Goal: Information Seeking & Learning: Learn about a topic

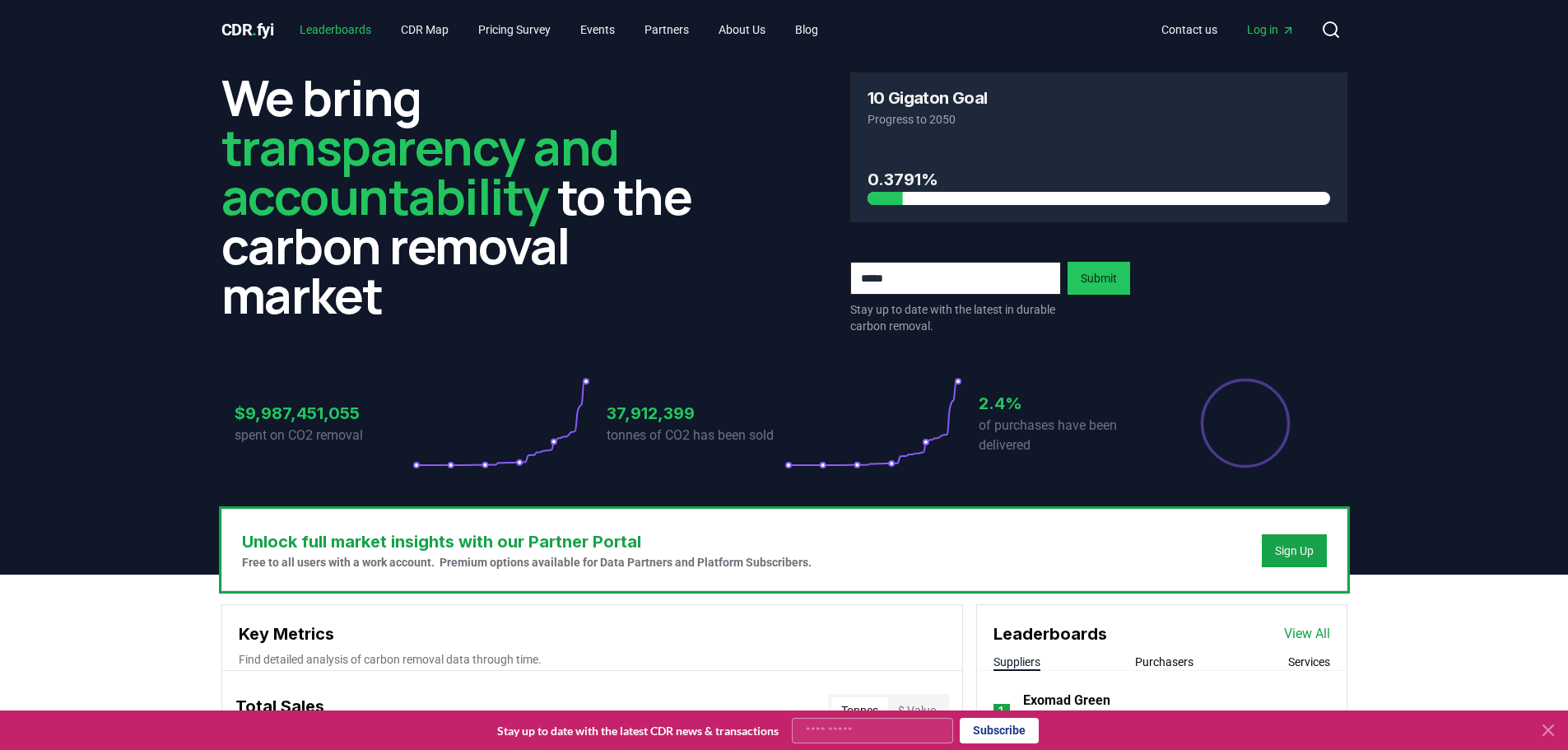
click at [353, 26] on link "Leaderboards" at bounding box center [335, 30] width 98 height 30
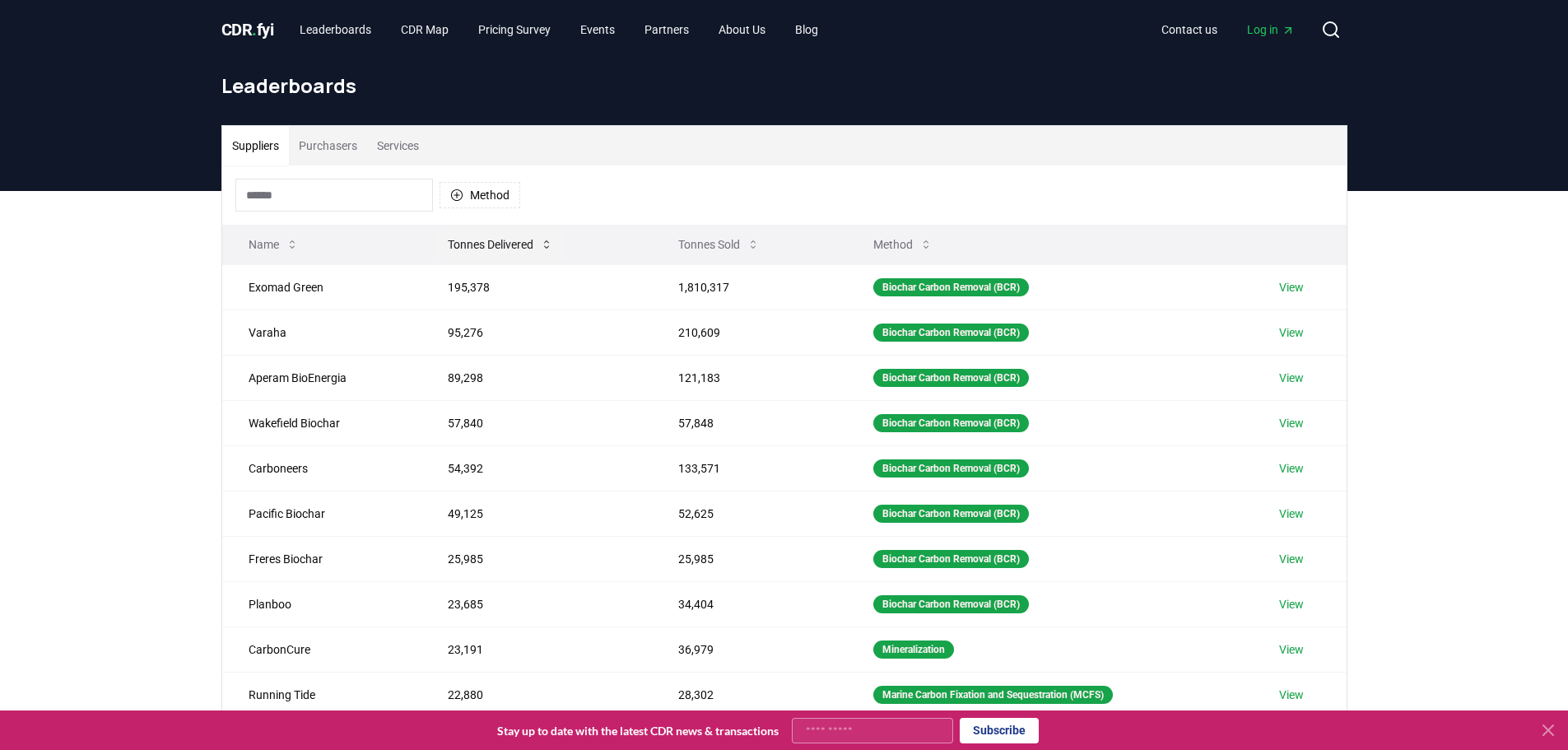
click at [523, 239] on button "Tonnes Delivered" at bounding box center [500, 244] width 131 height 33
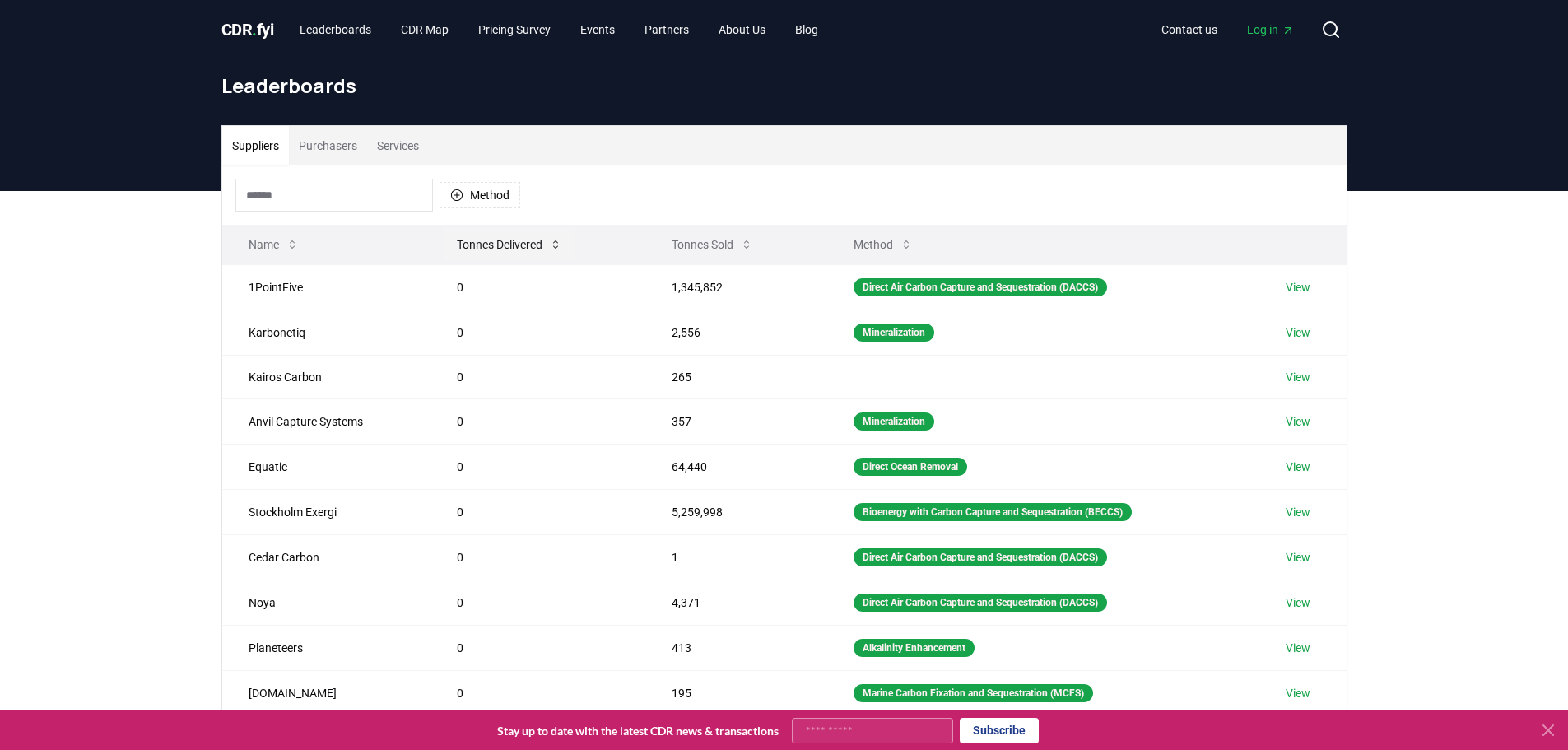
click at [517, 251] on button "Tonnes Delivered" at bounding box center [509, 244] width 131 height 33
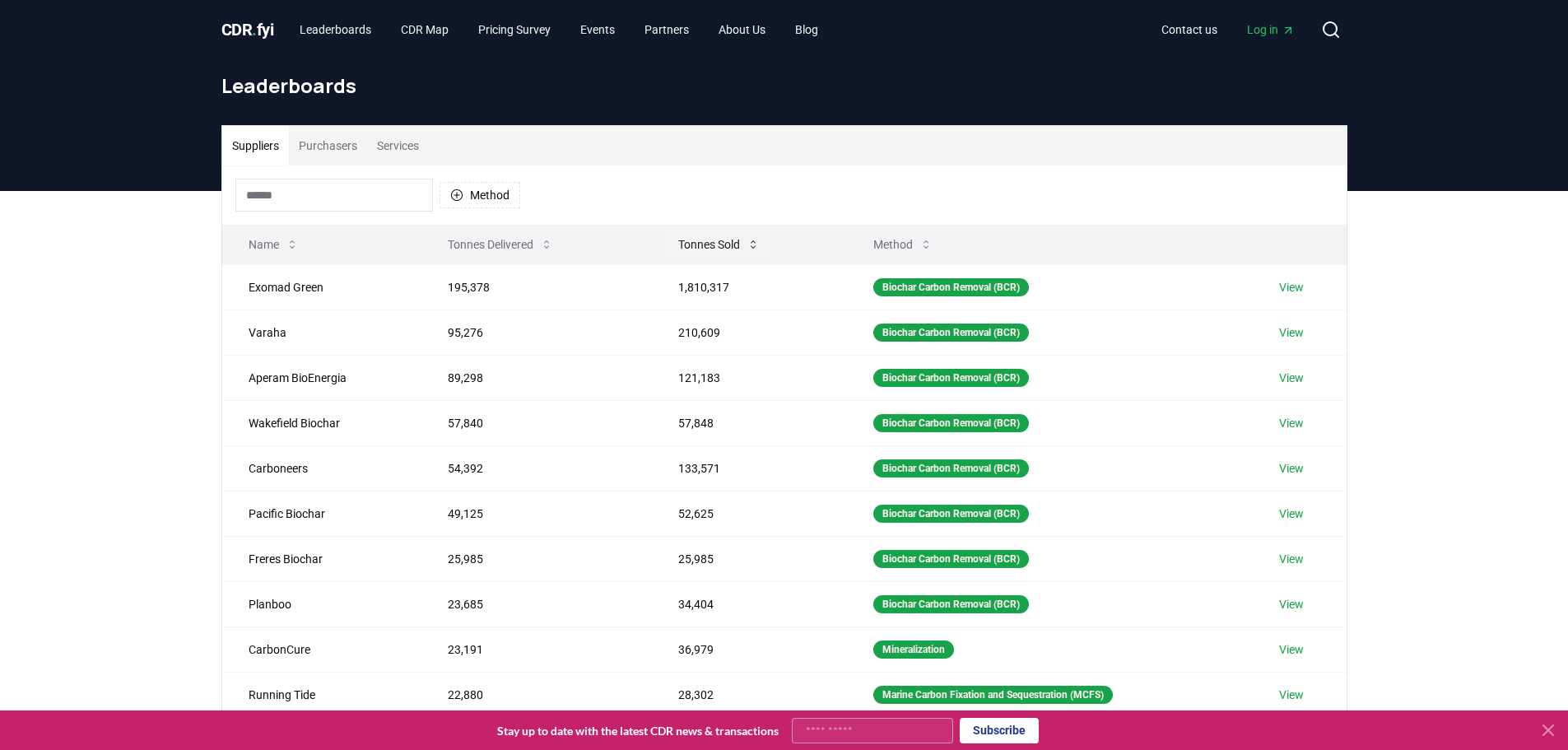
click at [710, 245] on button "Tonnes Sold" at bounding box center [719, 244] width 107 height 33
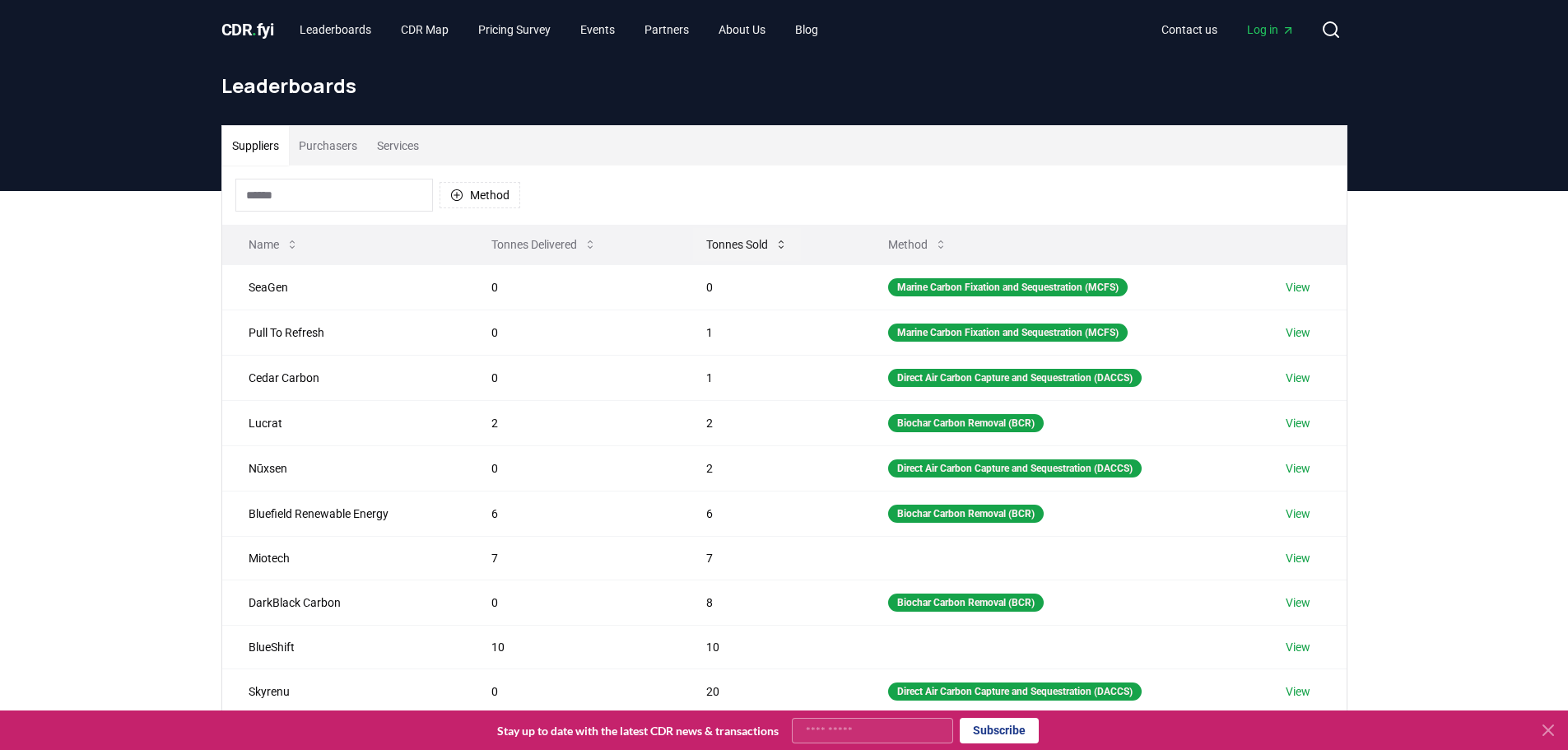
click at [755, 237] on button "Tonnes Sold" at bounding box center [747, 244] width 107 height 33
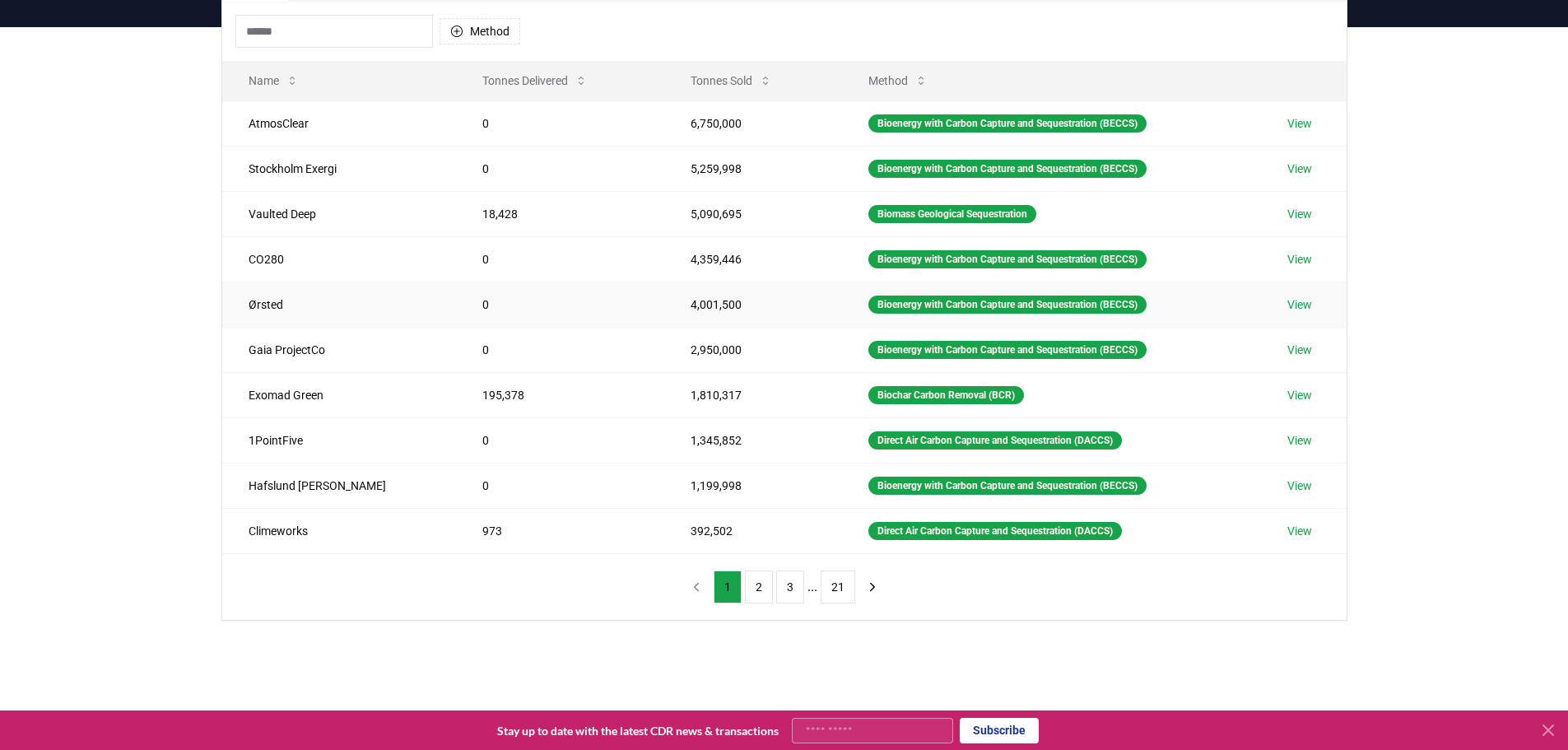
scroll to position [164, 0]
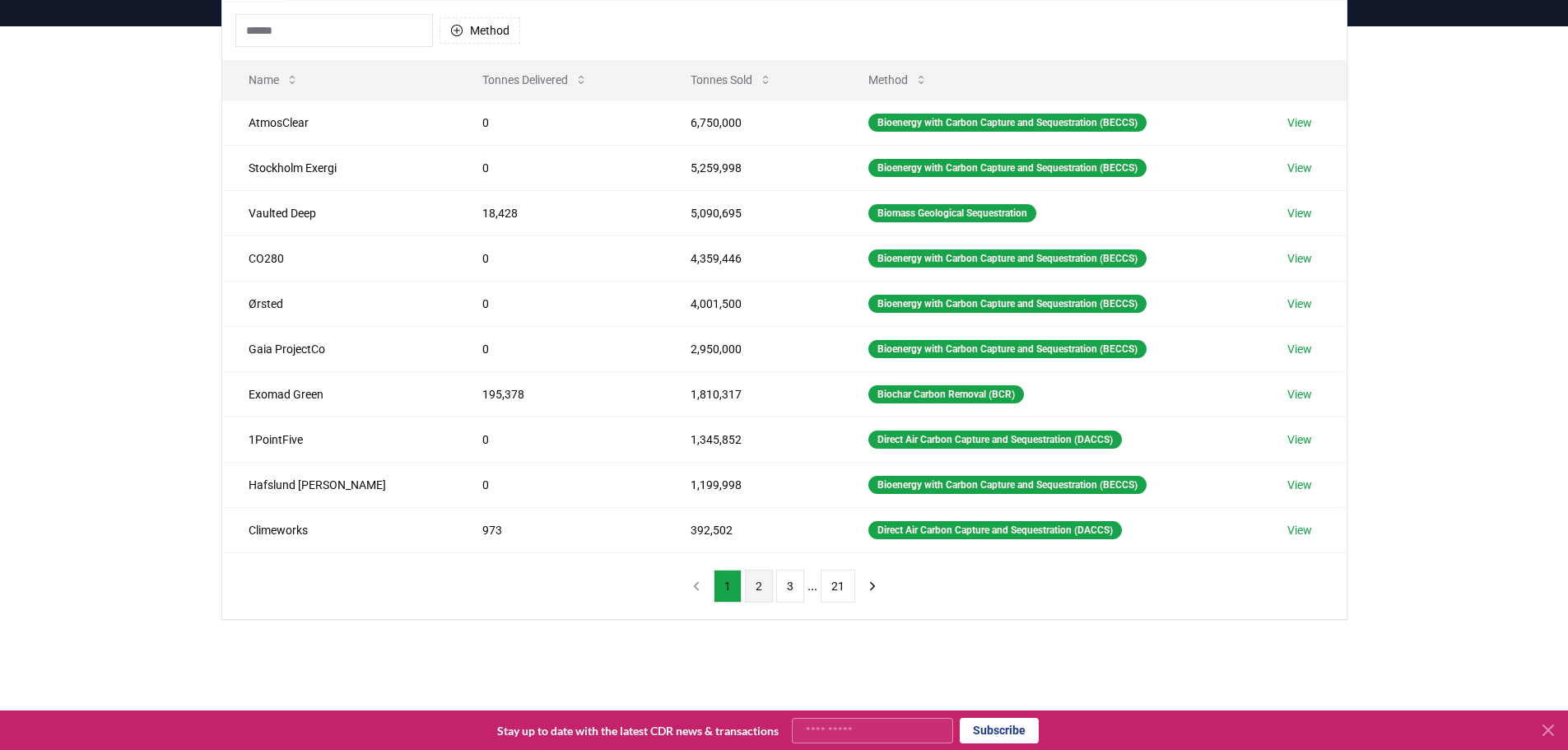
click at [760, 588] on button "2" at bounding box center [759, 586] width 28 height 33
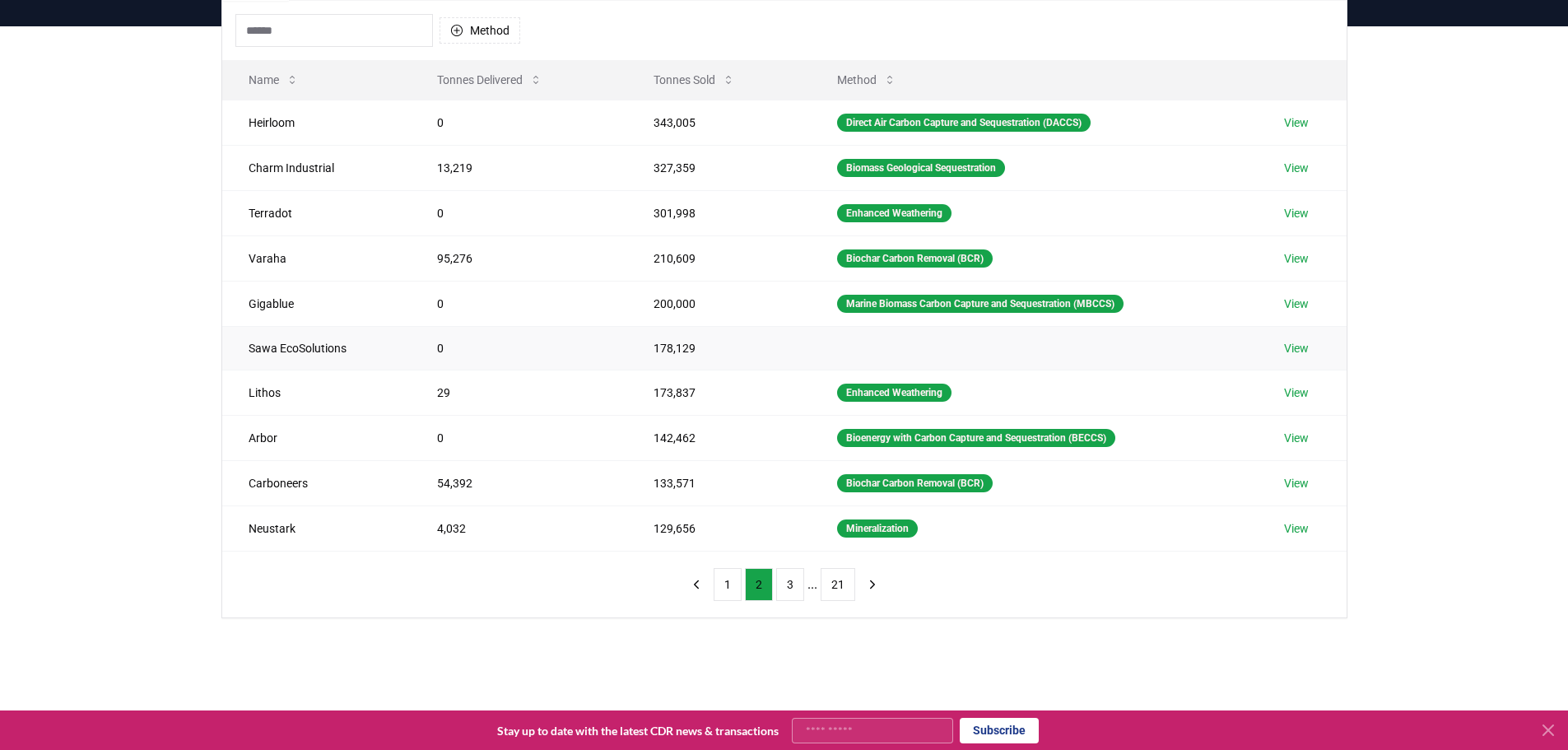
scroll to position [0, 0]
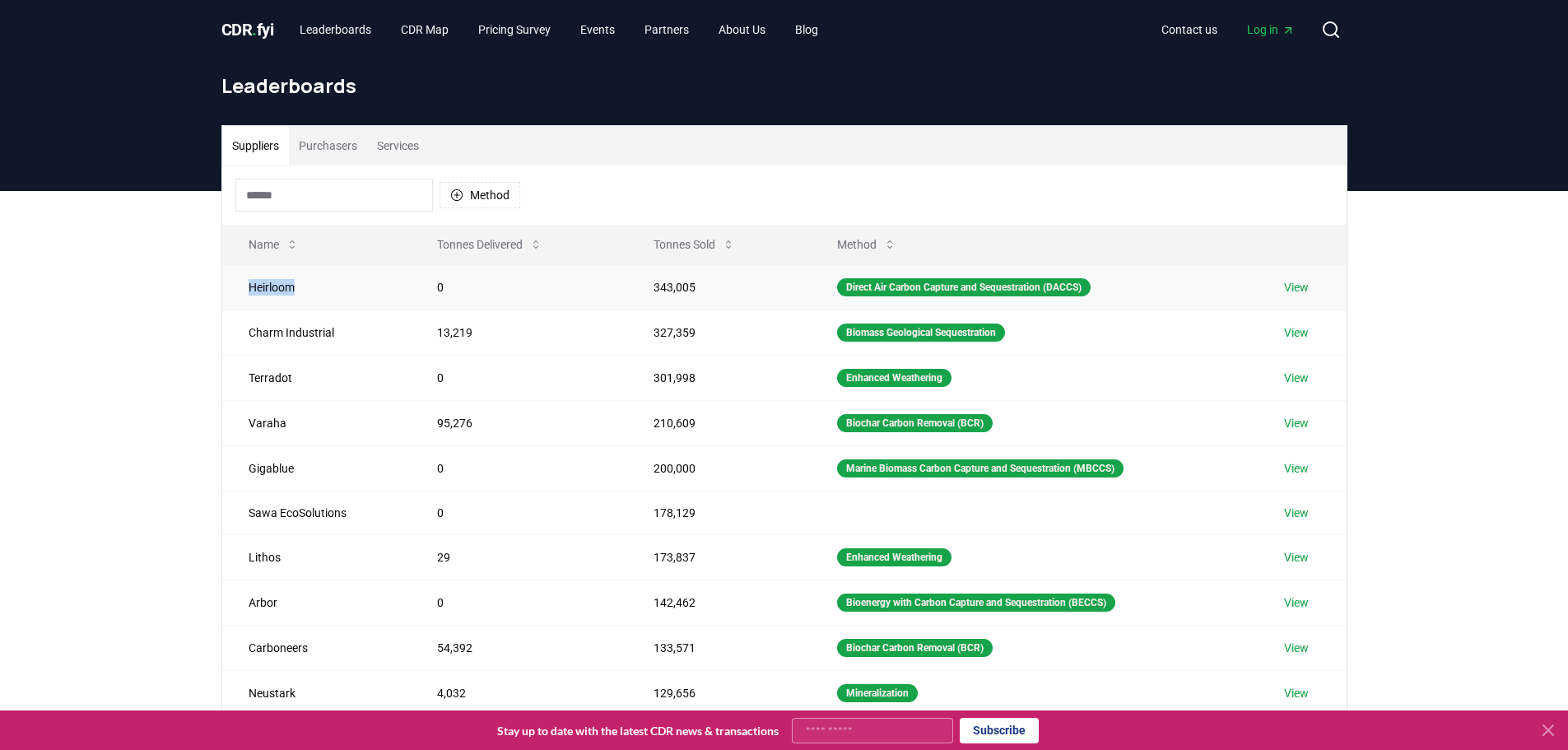
drag, startPoint x: 314, startPoint y: 287, endPoint x: 255, endPoint y: 292, distance: 59.2
click at [224, 286] on td "Heirloom" at bounding box center [315, 287] width 188 height 46
click at [358, 283] on td "Heirloom" at bounding box center [315, 287] width 188 height 46
click at [482, 247] on button "Tonnes Delivered" at bounding box center [490, 244] width 131 height 33
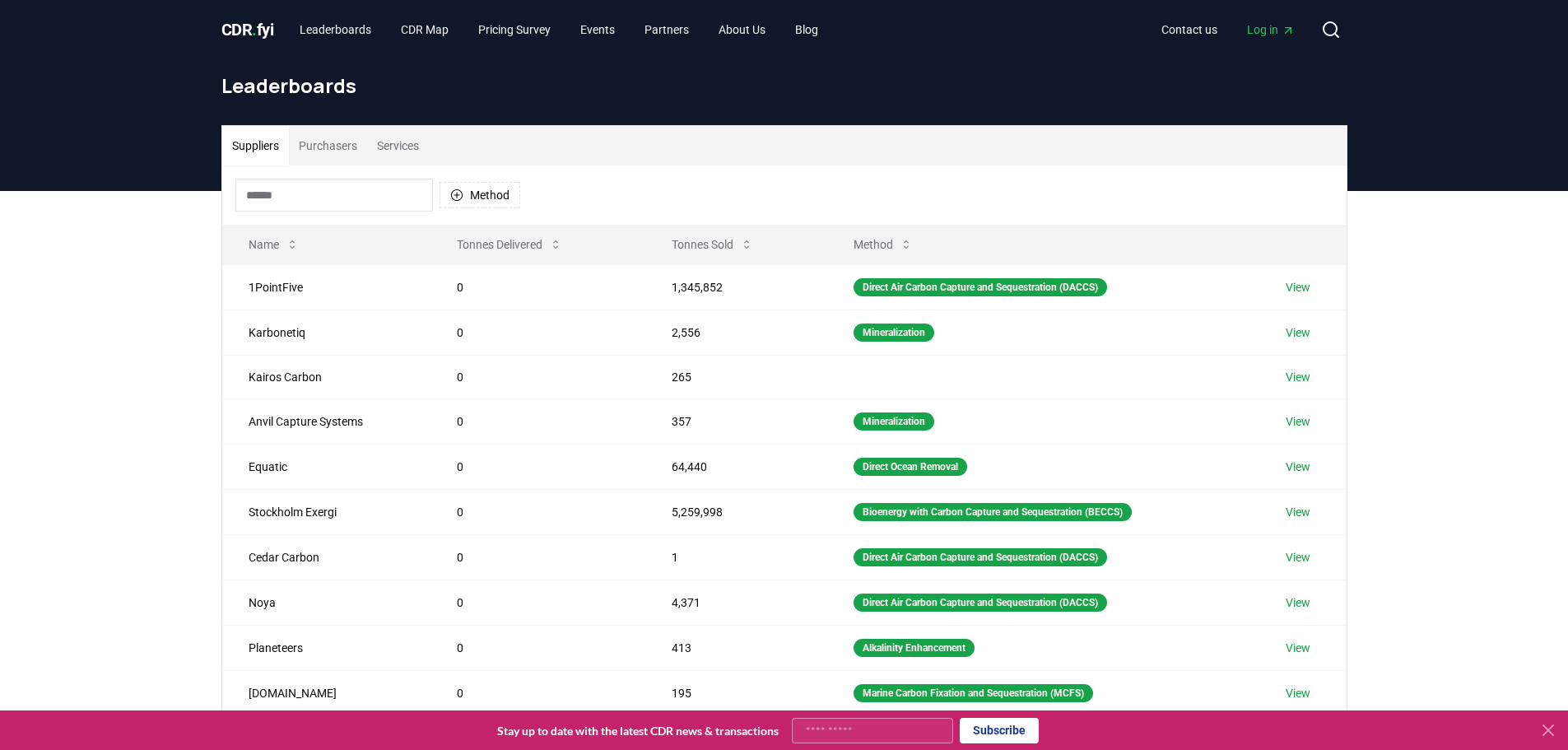
click at [334, 151] on button "Purchasers" at bounding box center [327, 146] width 79 height 40
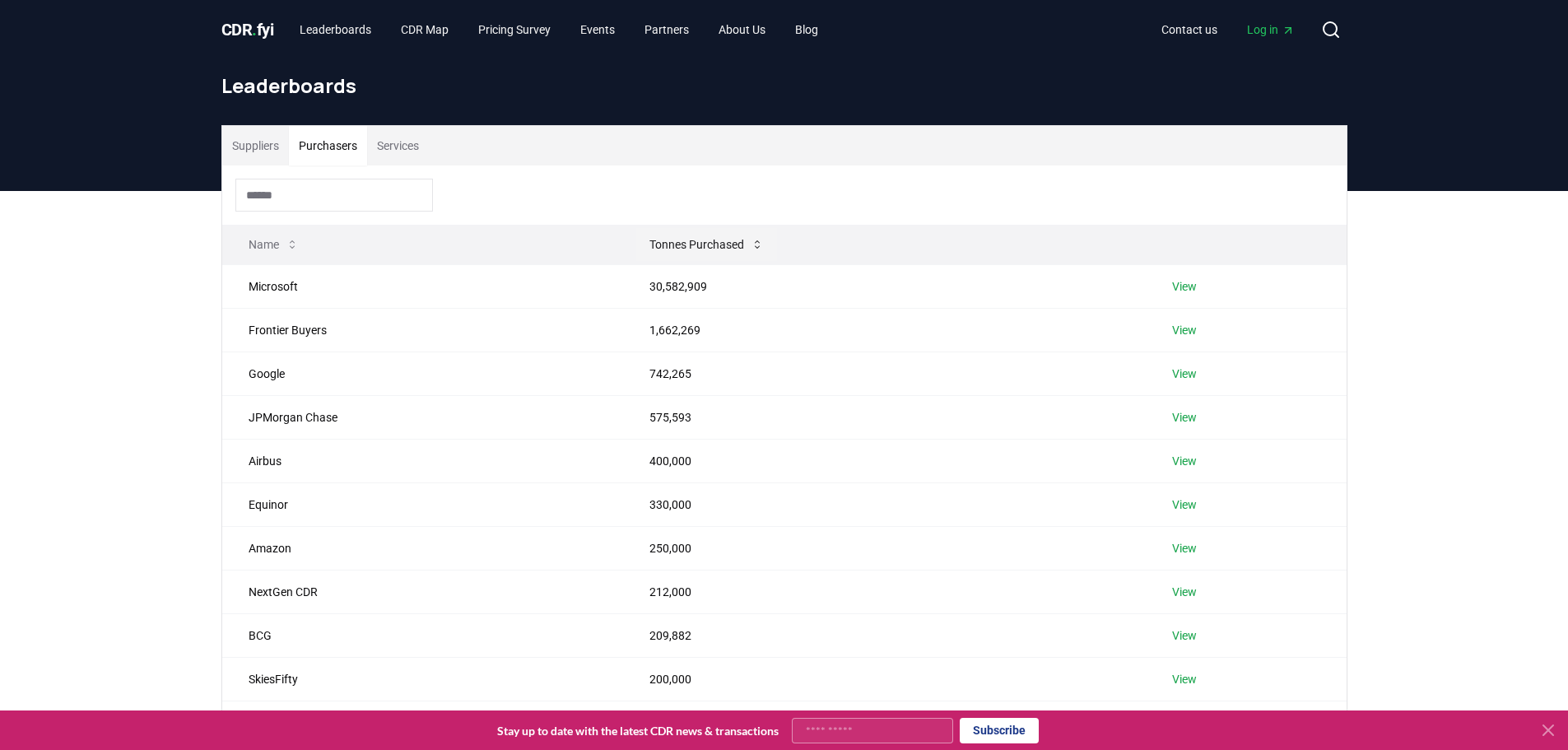
click at [699, 251] on button "Tonnes Purchased" at bounding box center [706, 244] width 140 height 33
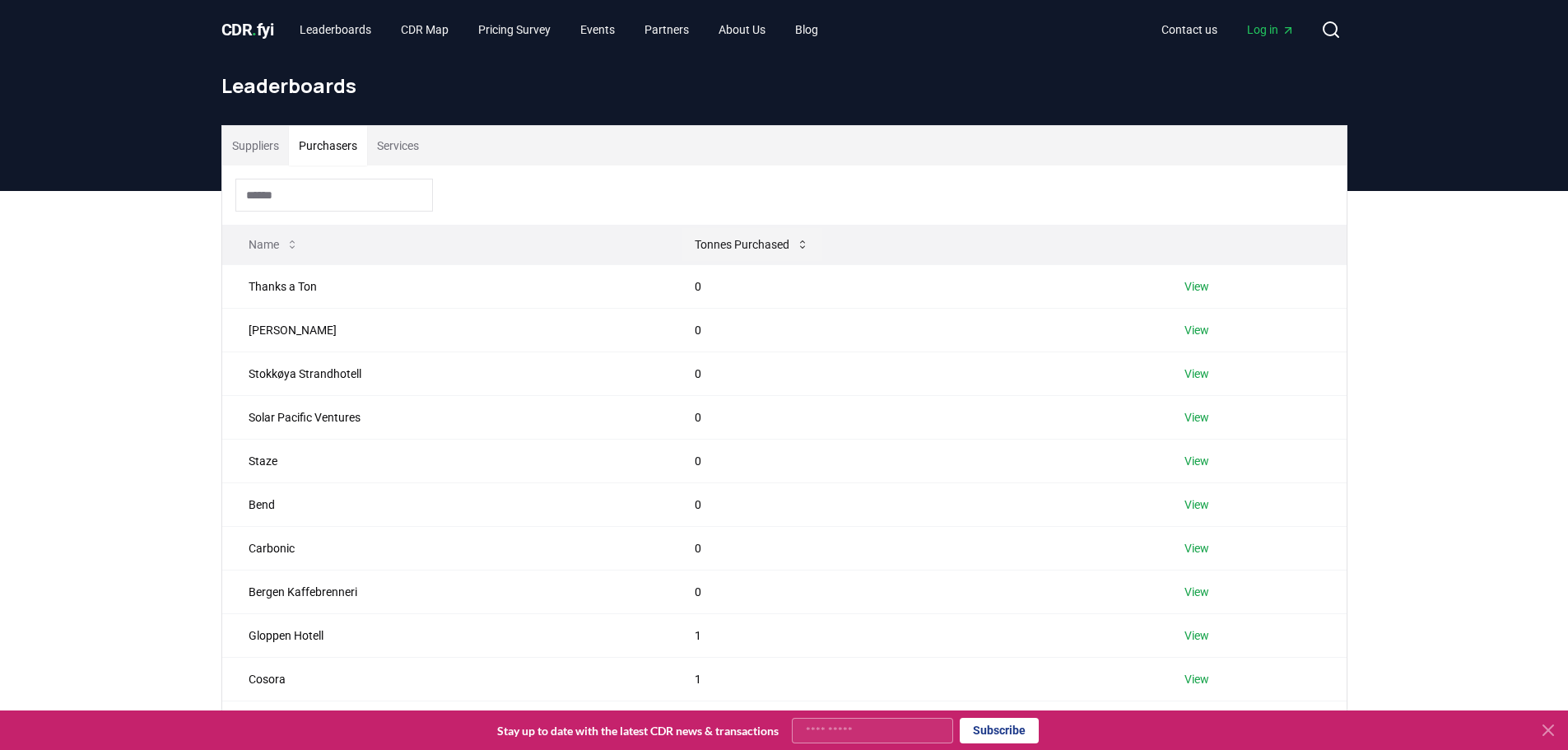
click at [729, 243] on button "Tonnes Purchased" at bounding box center [751, 244] width 140 height 33
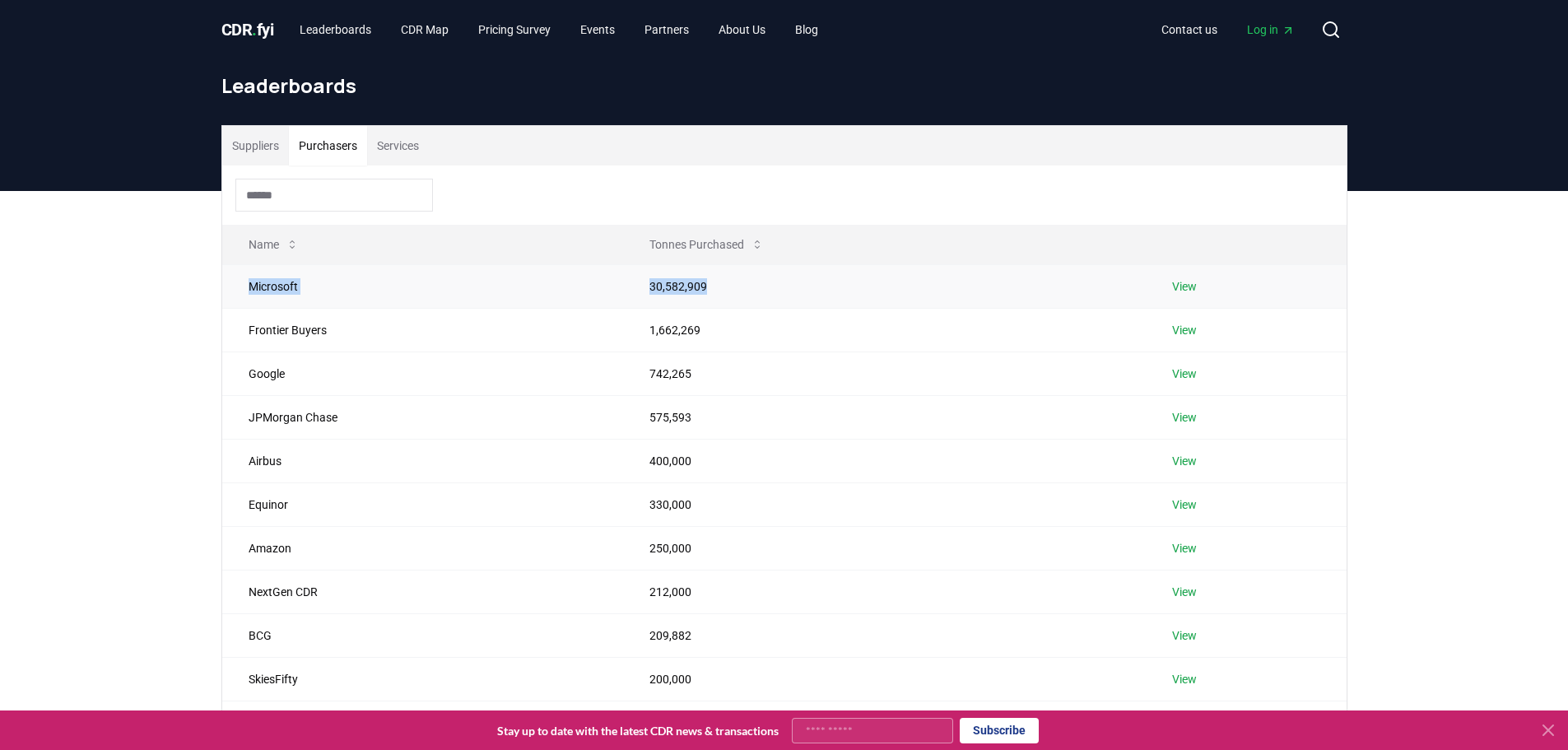
drag, startPoint x: 244, startPoint y: 284, endPoint x: 732, endPoint y: 291, distance: 488.1
click at [732, 291] on tr "Microsoft 30,582,909 View" at bounding box center [784, 286] width 1124 height 44
click at [756, 284] on td "30,582,909" at bounding box center [883, 286] width 522 height 44
drag, startPoint x: 699, startPoint y: 286, endPoint x: 180, endPoint y: 286, distance: 519.0
click at [207, 280] on div "Suppliers Purchasers Services Name Tonnes Purchased Microsoft 30,582,909 View F…" at bounding box center [784, 512] width 1568 height 643
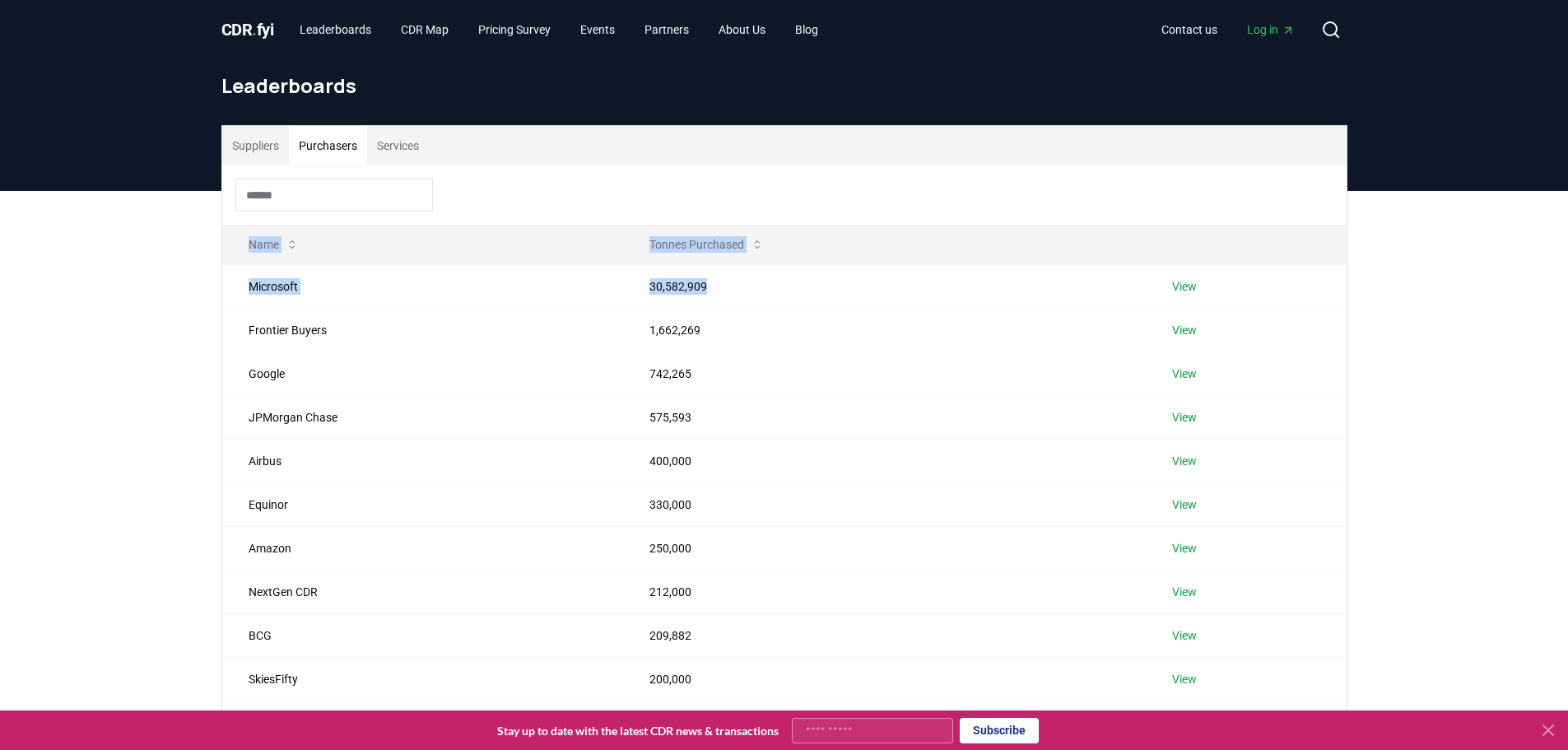
click at [105, 306] on div "Suppliers Purchasers Services Name Tonnes Purchased Microsoft 30,582,909 View F…" at bounding box center [784, 512] width 1568 height 643
click at [246, 31] on span "CDR . fyi" at bounding box center [248, 30] width 53 height 20
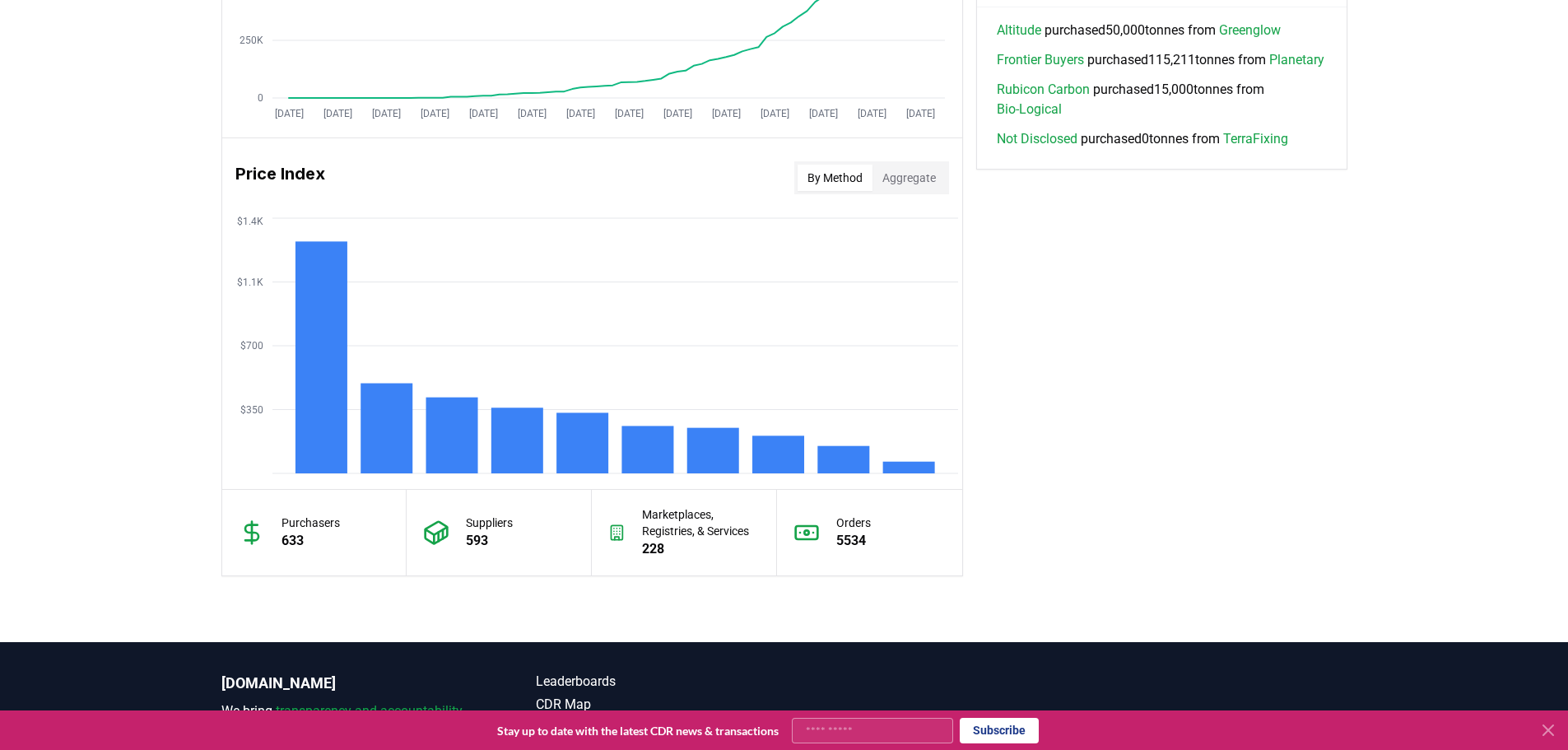
scroll to position [1234, 0]
